Goal: Task Accomplishment & Management: Manage account settings

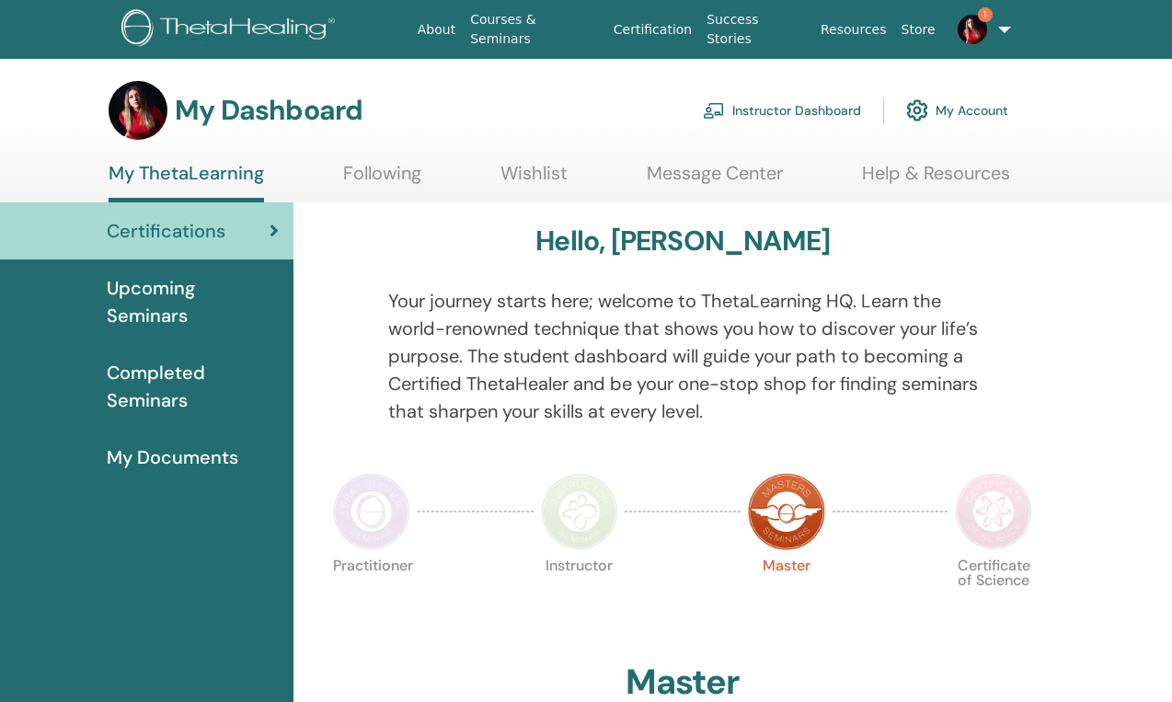
click at [783, 114] on link "Instructor Dashboard" at bounding box center [782, 110] width 158 height 40
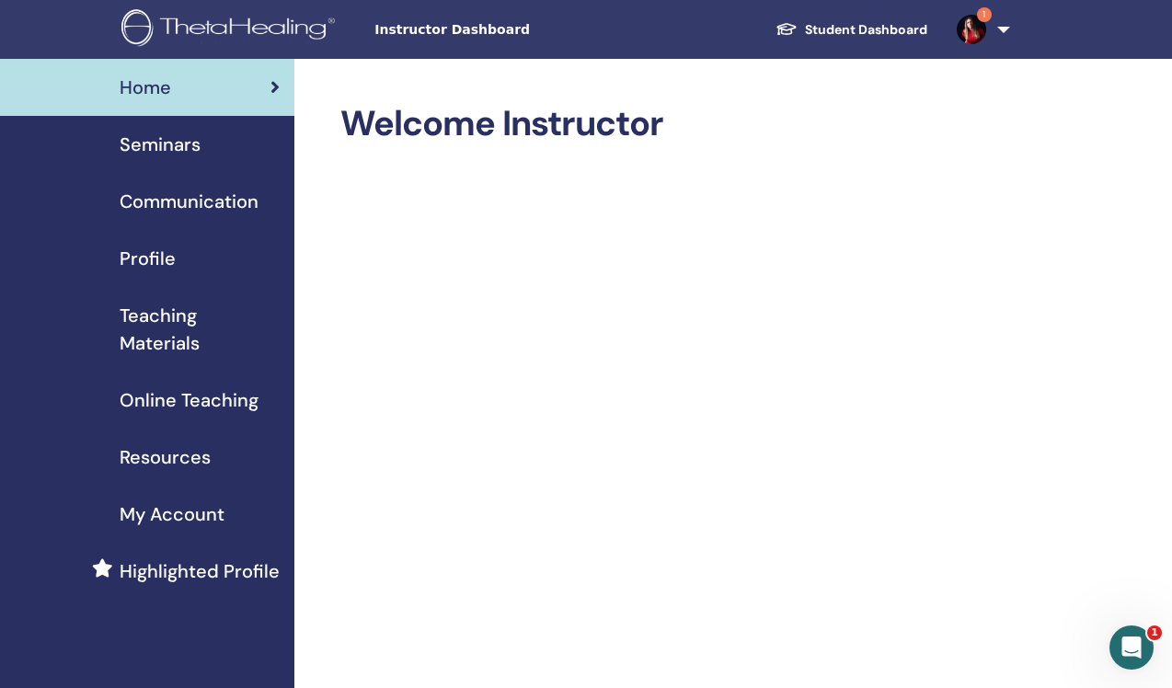
click at [175, 142] on span "Seminars" at bounding box center [160, 145] width 81 height 28
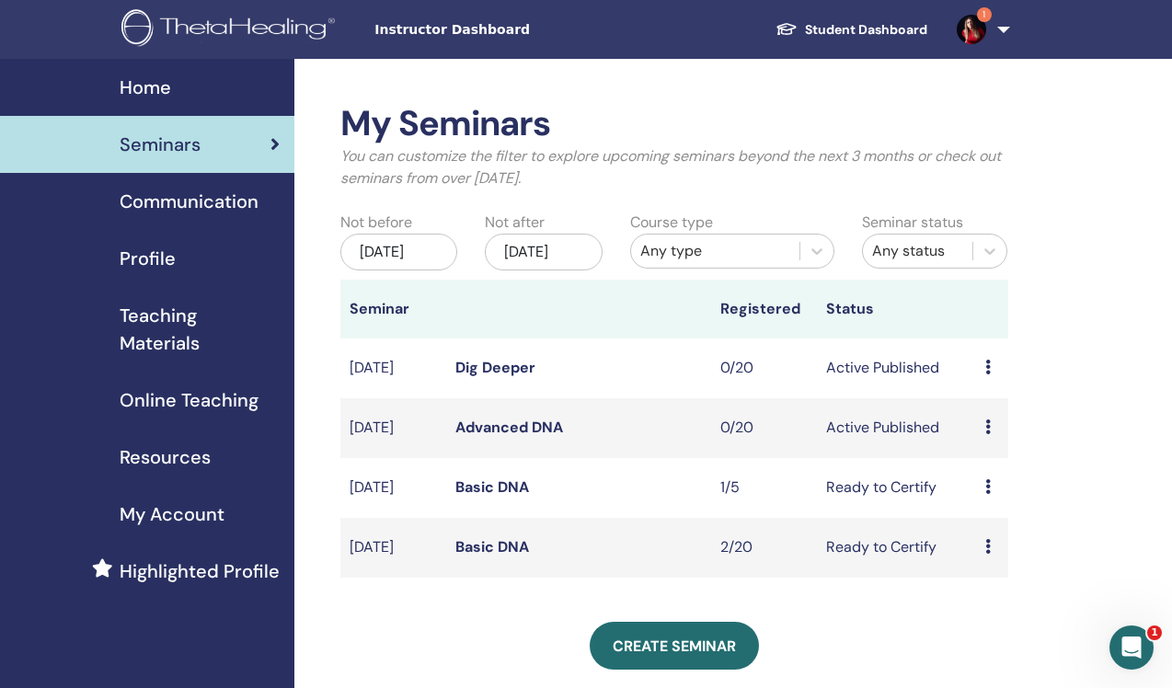
click at [530, 437] on link "Advanced DNA" at bounding box center [509, 427] width 108 height 19
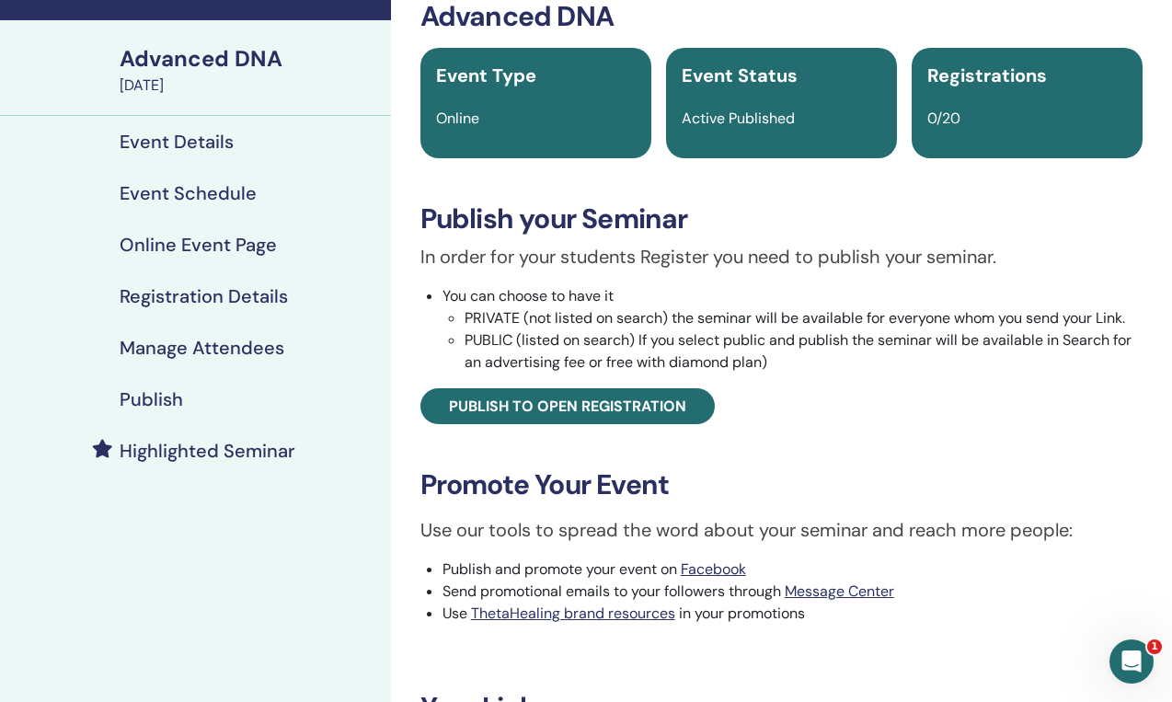
scroll to position [110, 0]
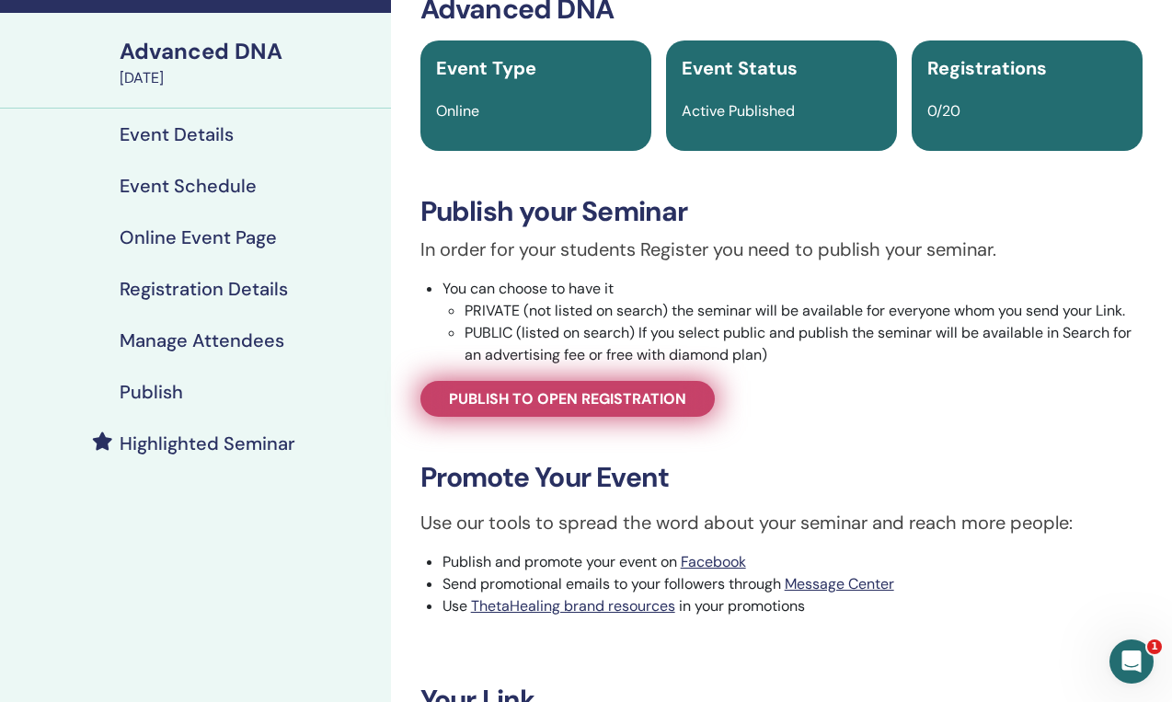
click at [553, 404] on span "Publish to open registration" at bounding box center [567, 398] width 237 height 19
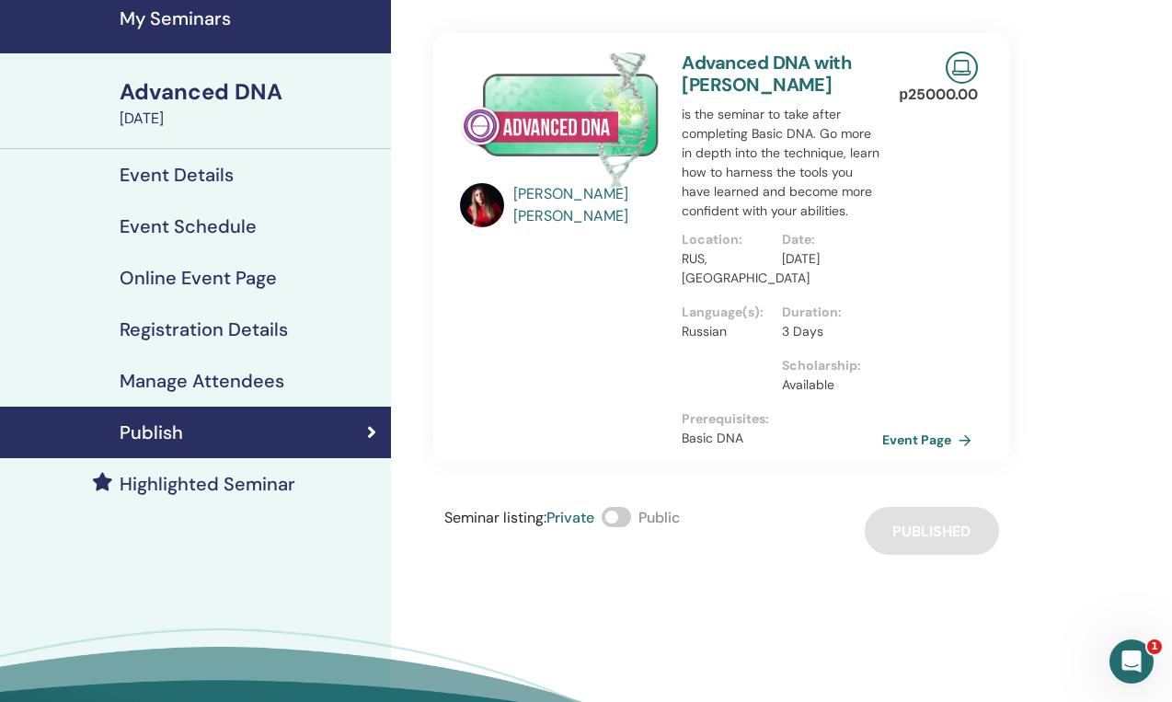
scroll to position [69, 0]
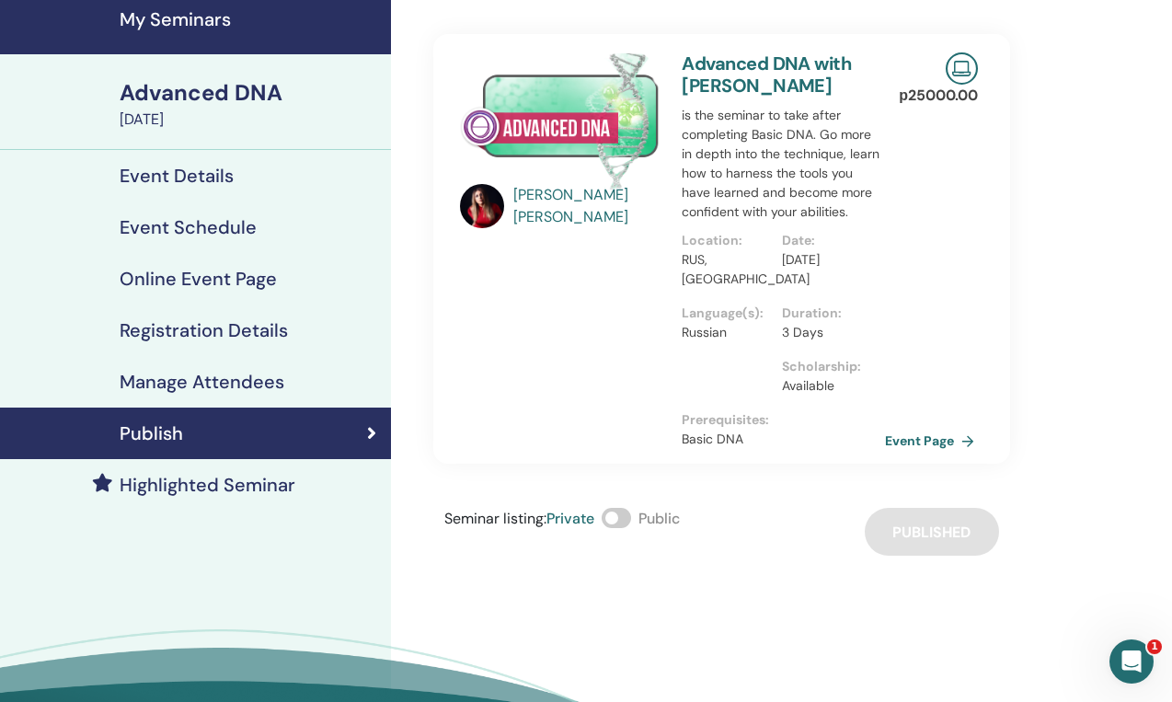
click at [915, 449] on link "Event Page" at bounding box center [933, 441] width 97 height 28
